Goal: Task Accomplishment & Management: Use online tool/utility

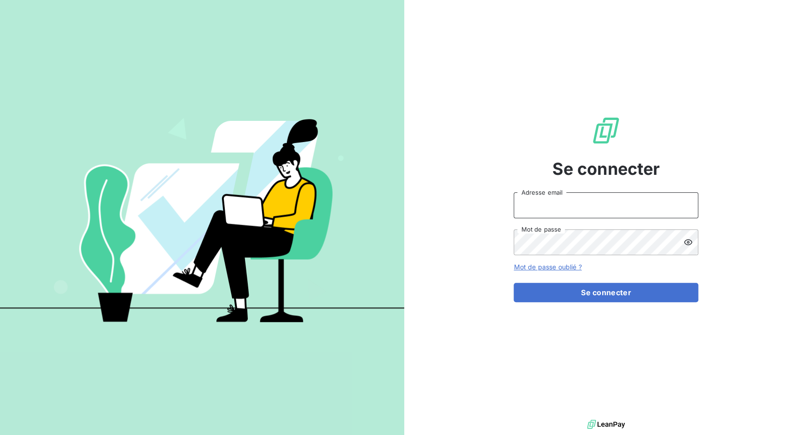
click at [546, 211] on input "Adresse email" at bounding box center [605, 205] width 185 height 26
drag, startPoint x: 545, startPoint y: 206, endPoint x: 590, endPoint y: 206, distance: 45.2
click at [590, 206] on input "admin@3dcelo" at bounding box center [605, 205] width 185 height 26
type input "admin@bpaexperts"
click at [513, 283] on button "Se connecter" at bounding box center [605, 292] width 185 height 19
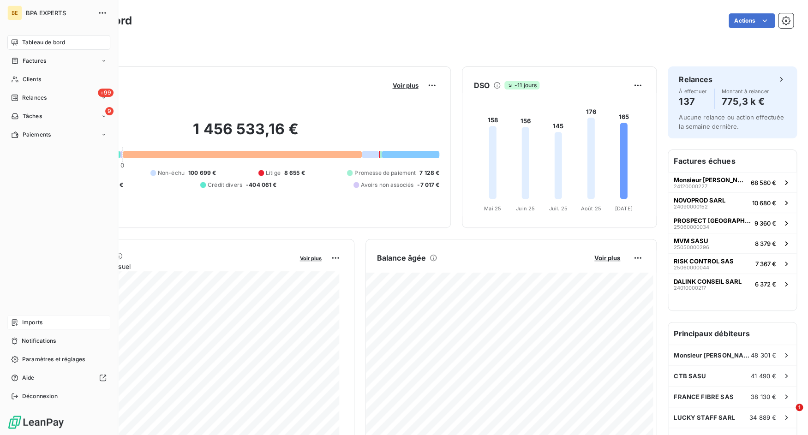
click at [13, 320] on icon at bounding box center [14, 322] width 7 height 7
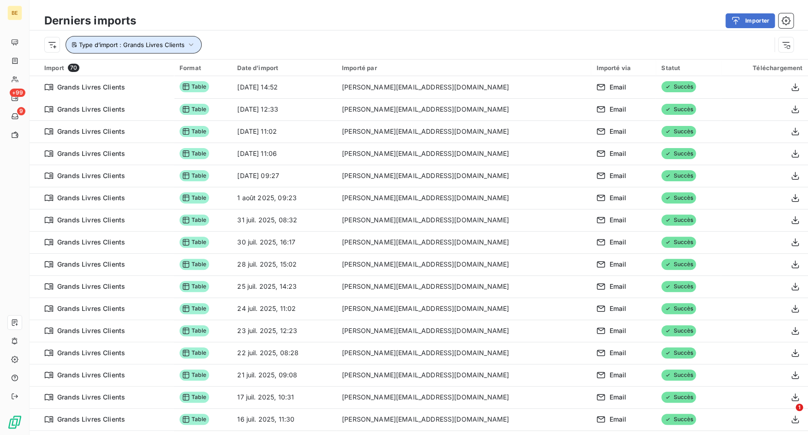
click at [152, 49] on button "Type d’import : Grands Livres Clients" at bounding box center [134, 45] width 136 height 18
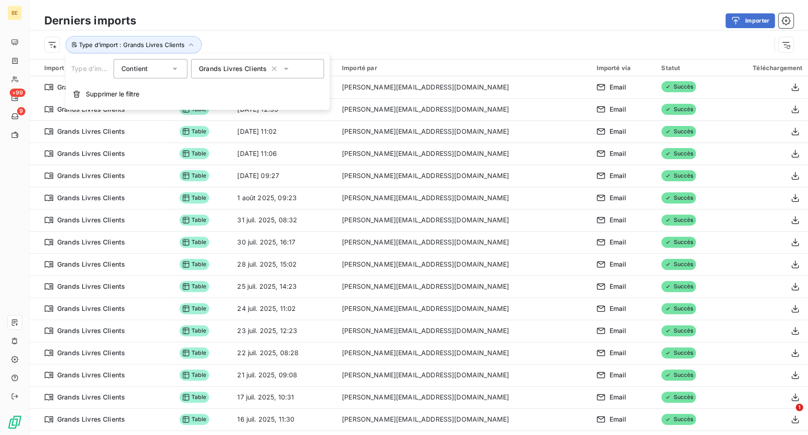
click at [260, 74] on div "Grands Livres Clients" at bounding box center [257, 68] width 133 height 19
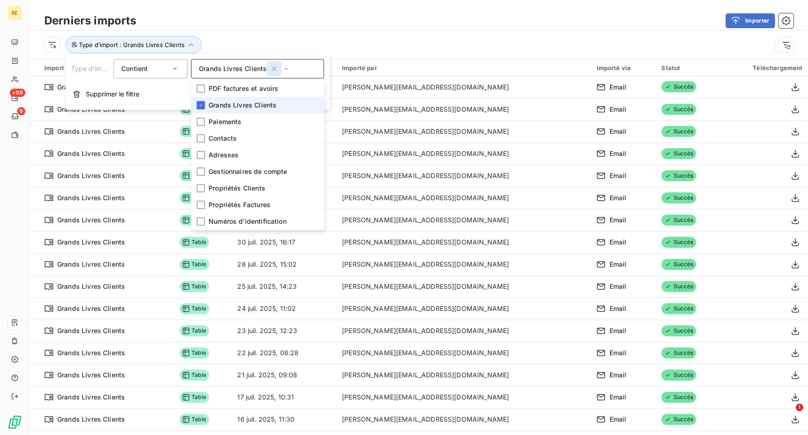
click at [272, 72] on icon "button" at bounding box center [273, 68] width 9 height 9
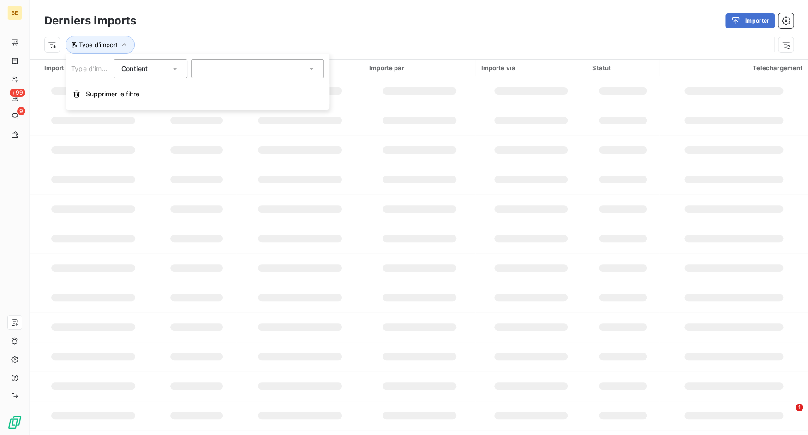
click at [234, 69] on div at bounding box center [257, 68] width 133 height 19
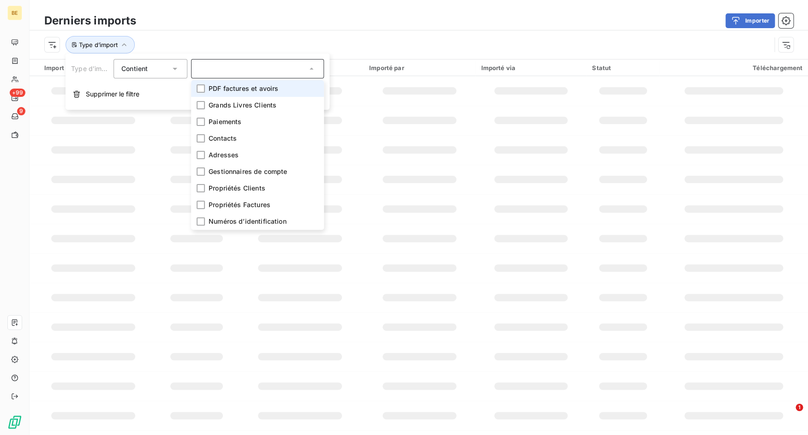
click at [229, 89] on span "PDF factures et avoirs" at bounding box center [244, 88] width 70 height 9
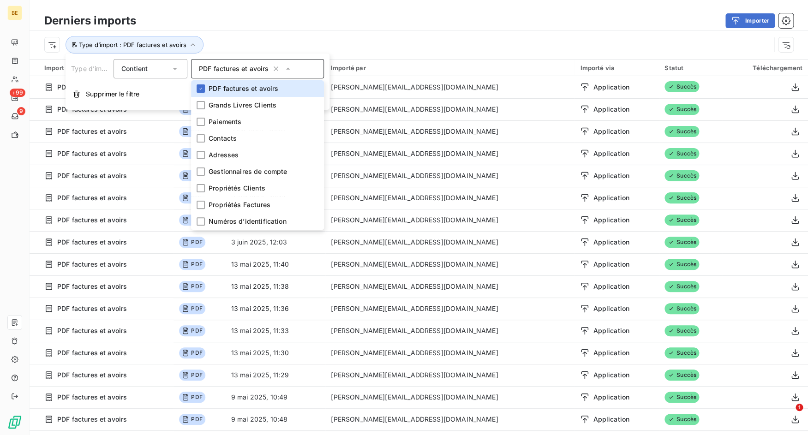
click at [332, 24] on div "Importer" at bounding box center [470, 20] width 646 height 15
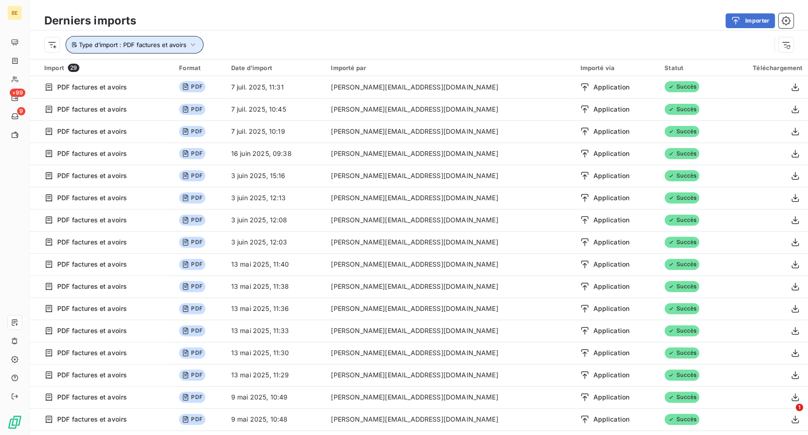
click at [166, 42] on span "Type d’import : PDF factures et avoirs" at bounding box center [132, 44] width 107 height 7
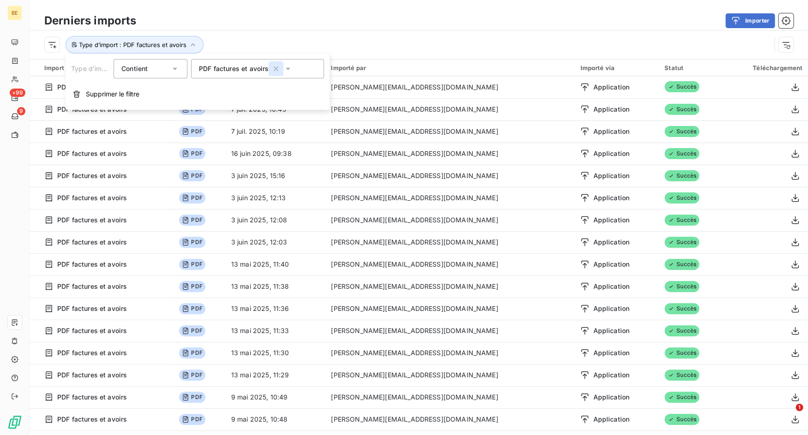
click at [277, 68] on icon "button" at bounding box center [276, 68] width 5 height 5
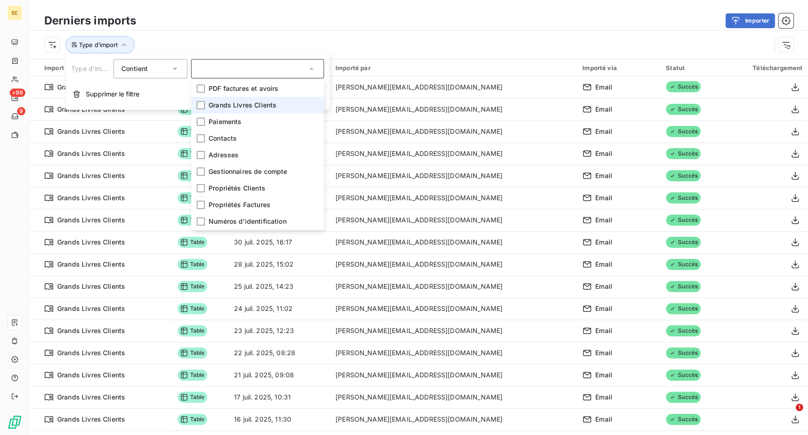
click at [243, 100] on li "Grands Livres Clients" at bounding box center [257, 105] width 133 height 17
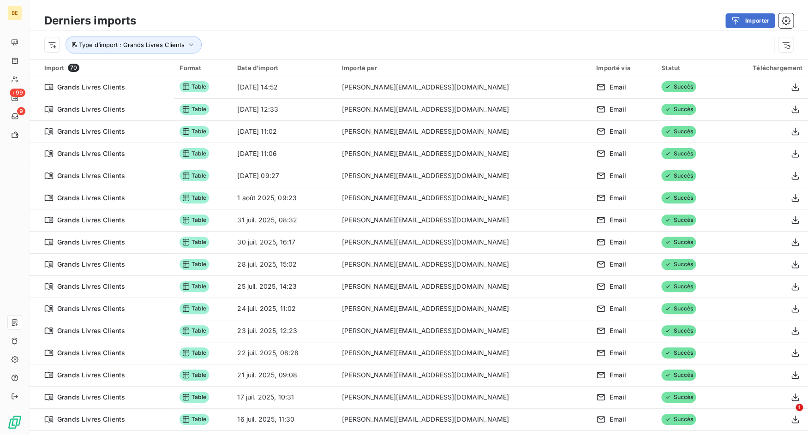
click at [265, 48] on div "Type d’import : Grands Livres Clients" at bounding box center [407, 45] width 726 height 18
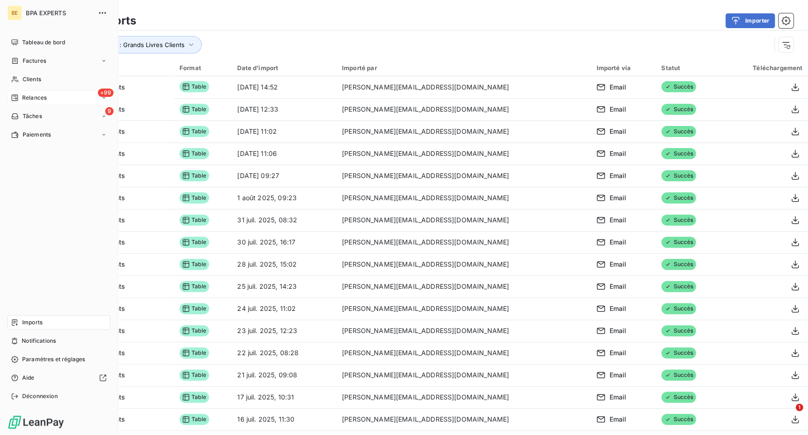
click at [27, 95] on span "Relances" at bounding box center [34, 98] width 24 height 8
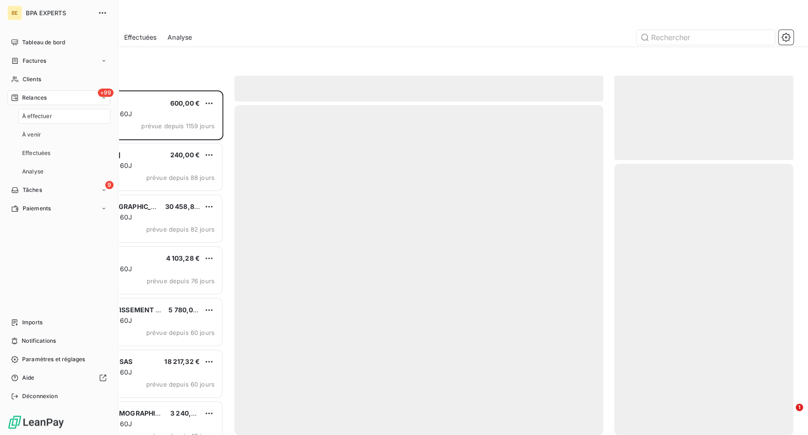
scroll to position [337, 172]
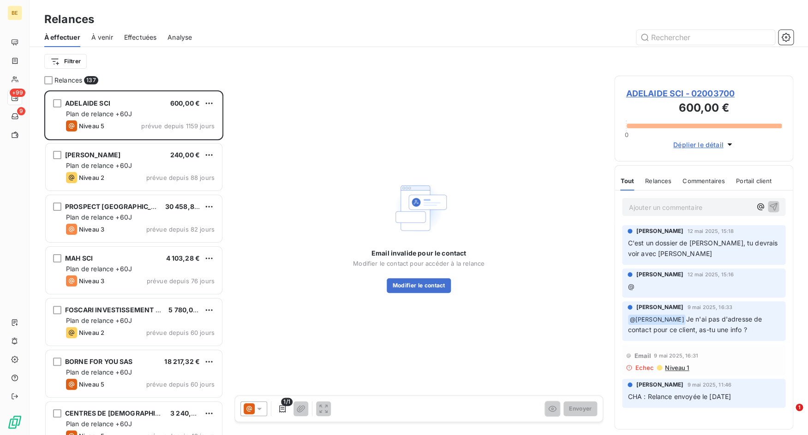
click at [111, 29] on div "À venir" at bounding box center [102, 37] width 22 height 19
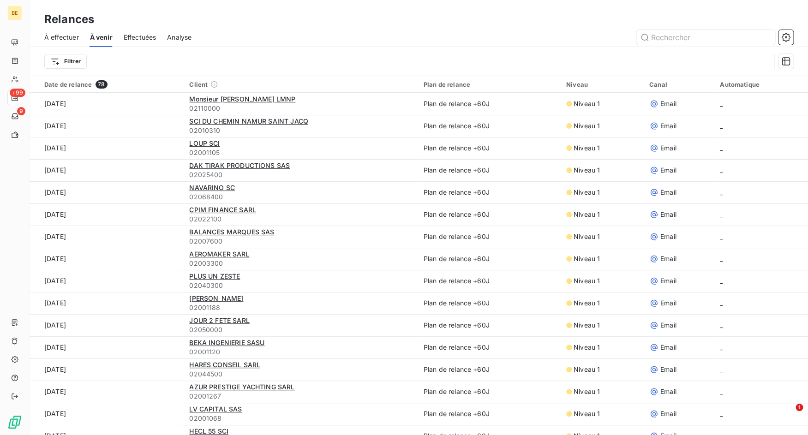
click at [128, 36] on span "Effectuées" at bounding box center [140, 37] width 33 height 9
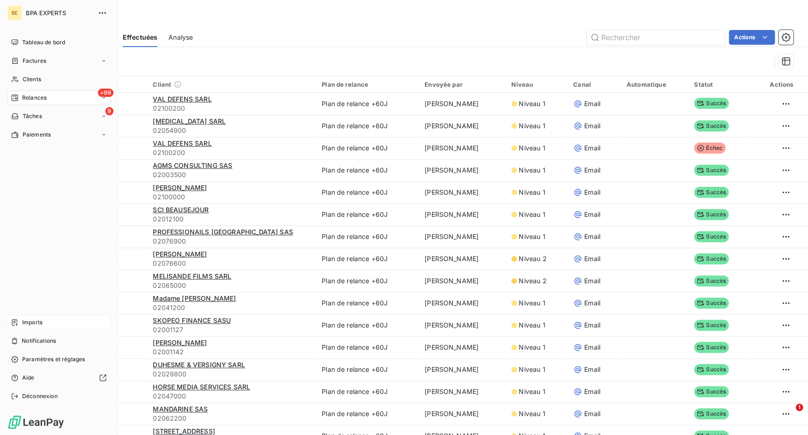
click at [15, 325] on icon at bounding box center [14, 322] width 7 height 7
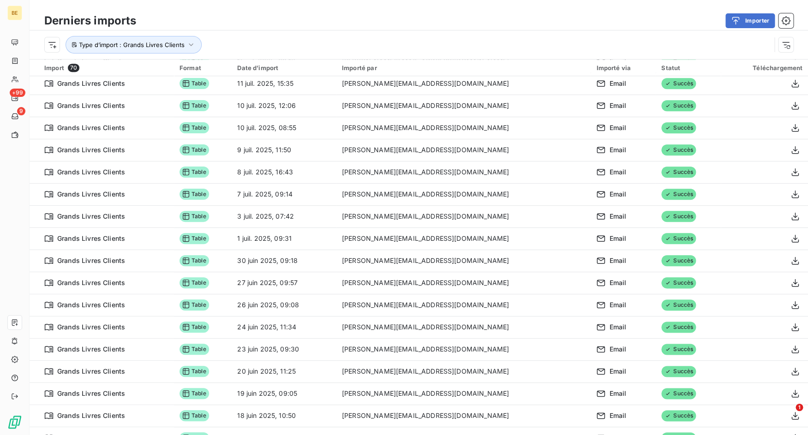
scroll to position [188, 0]
